Goal: Transaction & Acquisition: Purchase product/service

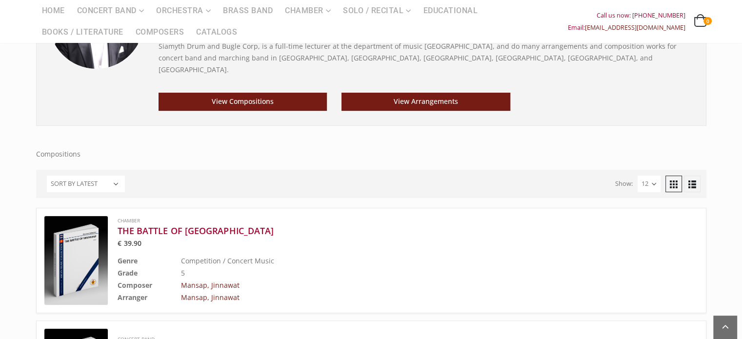
scroll to position [195, 0]
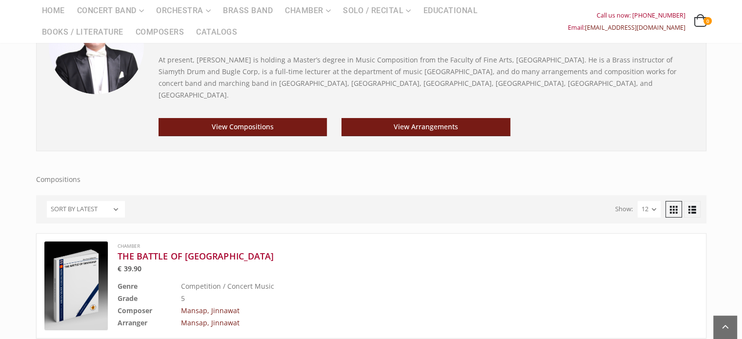
click at [686, 201] on link at bounding box center [692, 209] width 17 height 17
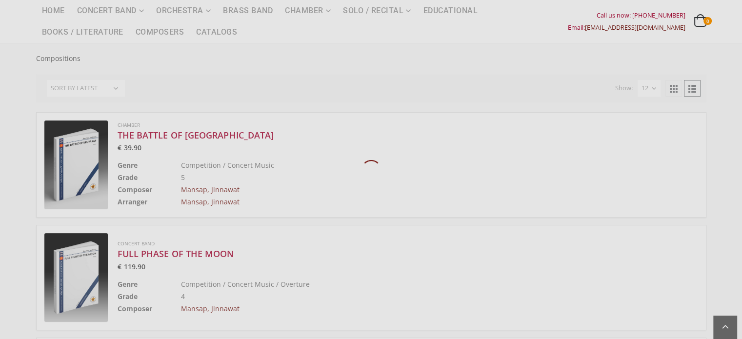
scroll to position [326, 0]
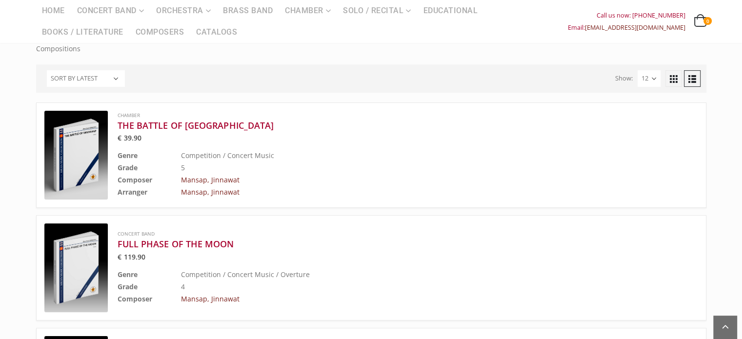
click at [115, 70] on select "Sort by popularity Sort by latest Sort by price: low to high Sort by price: hig…" at bounding box center [86, 78] width 78 height 17
select select "price"
click at [47, 70] on select "Sort by popularity Sort by latest Sort by price: low to high Sort by price: hig…" at bounding box center [86, 78] width 78 height 17
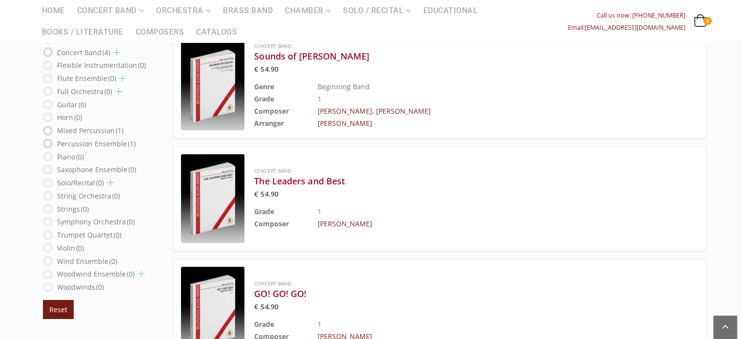
scroll to position [780, 0]
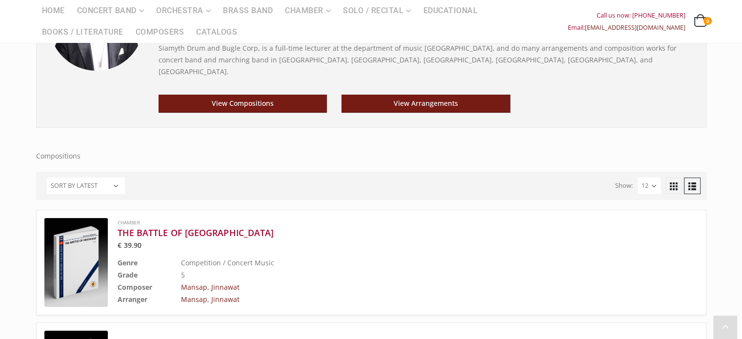
scroll to position [195, 0]
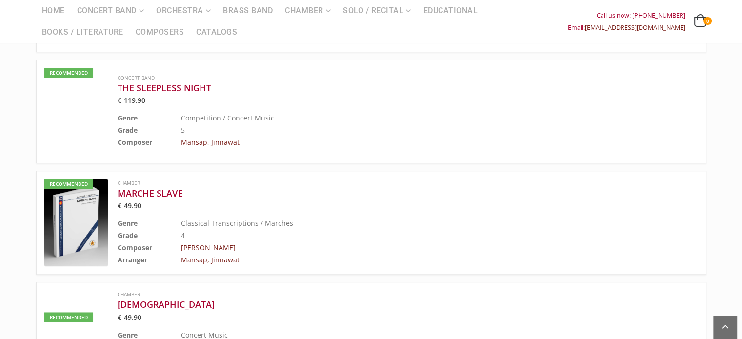
scroll to position [326, 0]
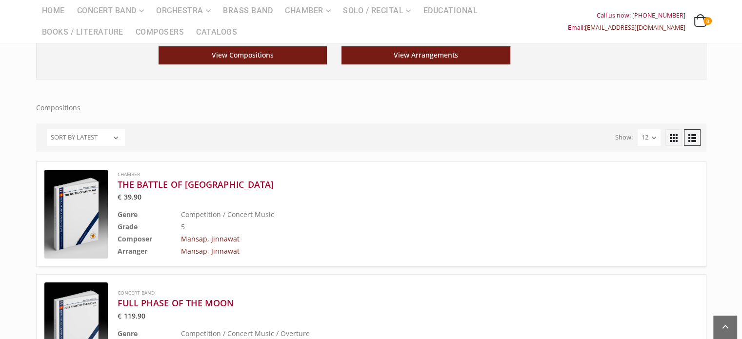
scroll to position [244, 0]
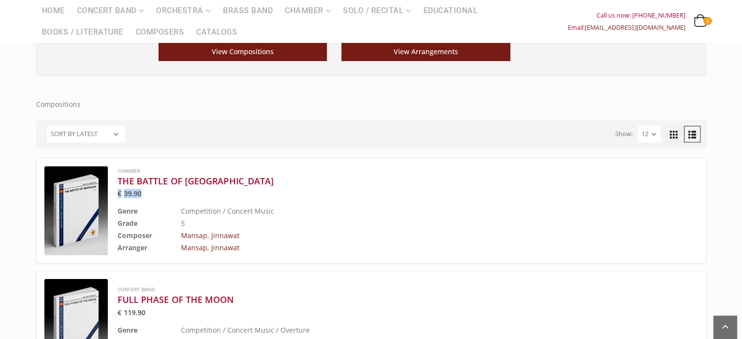
drag, startPoint x: 147, startPoint y: 183, endPoint x: 119, endPoint y: 183, distance: 28.3
click at [119, 190] on span "€ 39.90" at bounding box center [384, 193] width 532 height 7
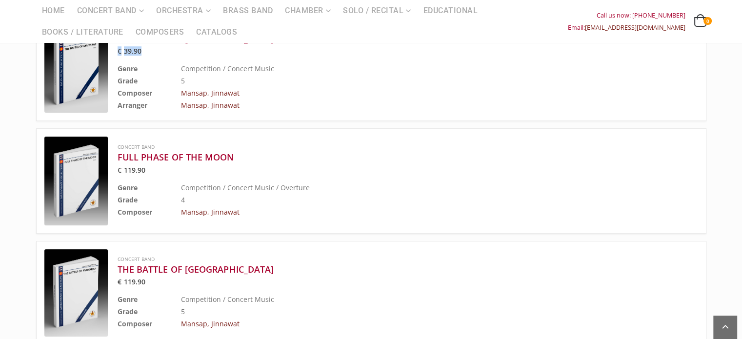
scroll to position [390, 0]
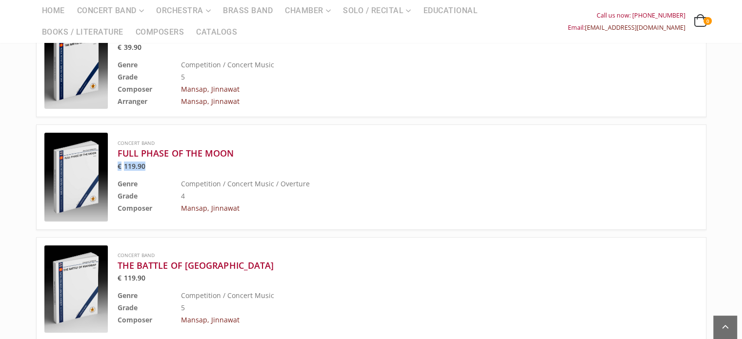
drag, startPoint x: 134, startPoint y: 152, endPoint x: 119, endPoint y: 152, distance: 15.6
click at [116, 152] on div "Concert Band FULL PHASE OF THE MOON € 119.90 Genre Competition / Concert Music …" at bounding box center [371, 176] width 670 height 105
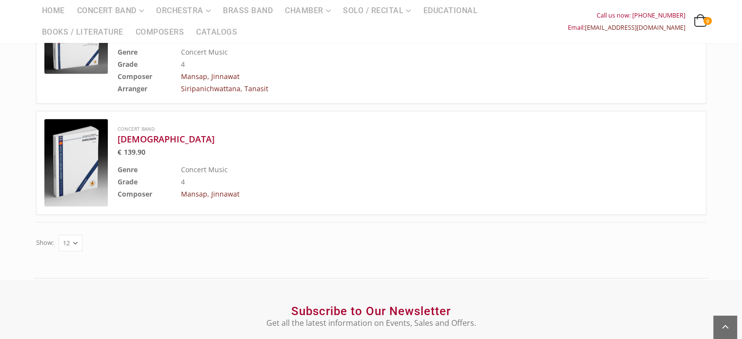
scroll to position [975, 0]
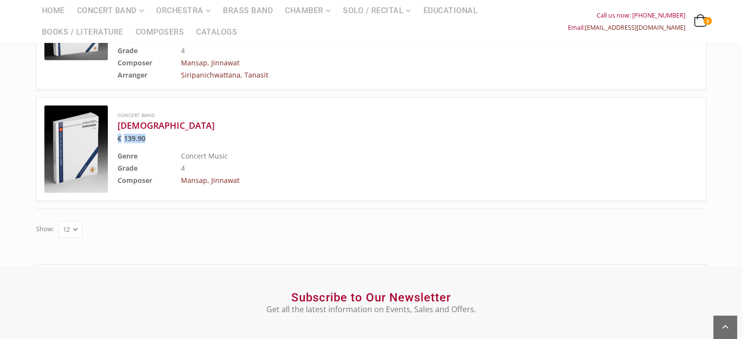
drag, startPoint x: 143, startPoint y: 128, endPoint x: 118, endPoint y: 128, distance: 24.9
click at [118, 128] on div "Concert Band Hanuman € 139.90 Genre Concert Music Grade 4 Composer [PERSON_NAME…" at bounding box center [384, 148] width 532 height 75
